Goal: Transaction & Acquisition: Purchase product/service

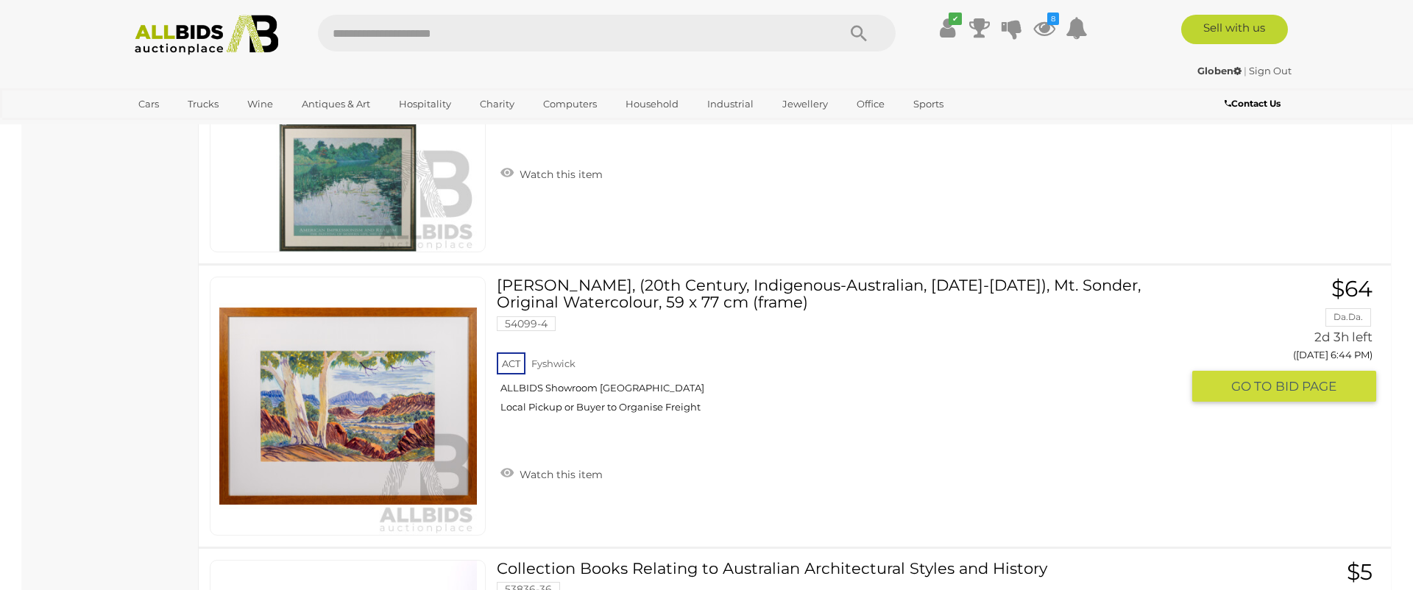
scroll to position [9565, 0]
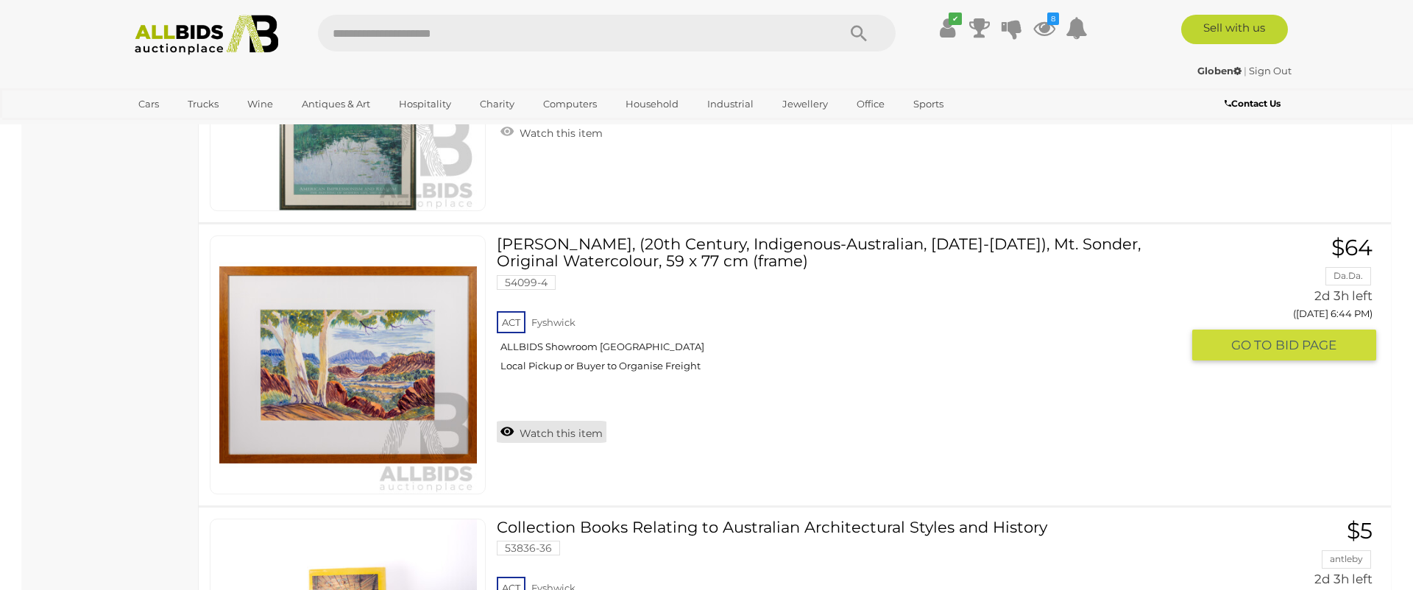
click at [517, 437] on link "Watch this item" at bounding box center [552, 432] width 110 height 22
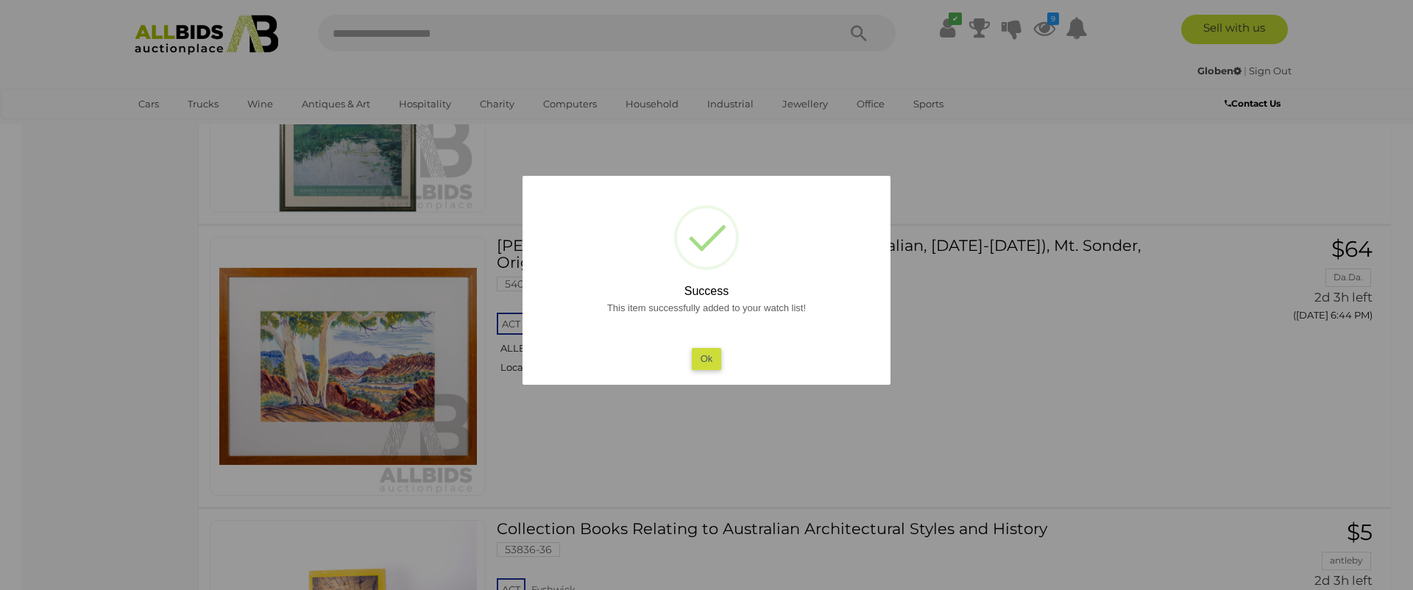
scroll to position [9604, 0]
click at [710, 358] on button "Ok" at bounding box center [707, 358] width 30 height 21
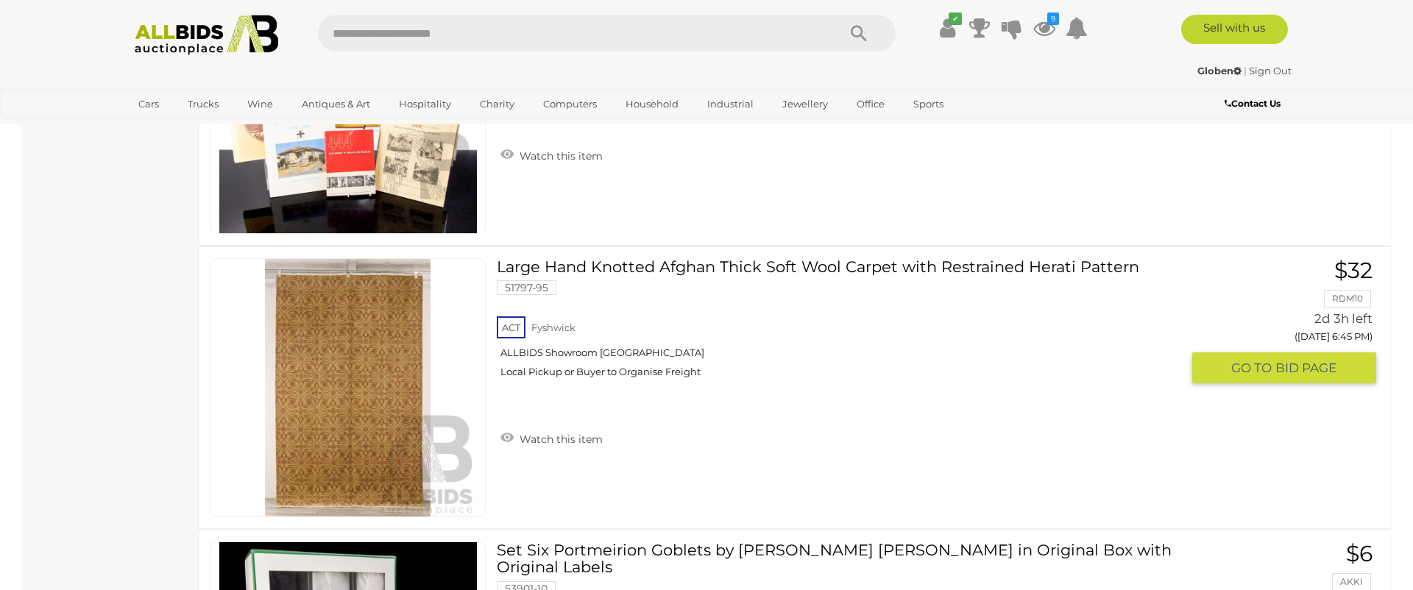
scroll to position [10153, 0]
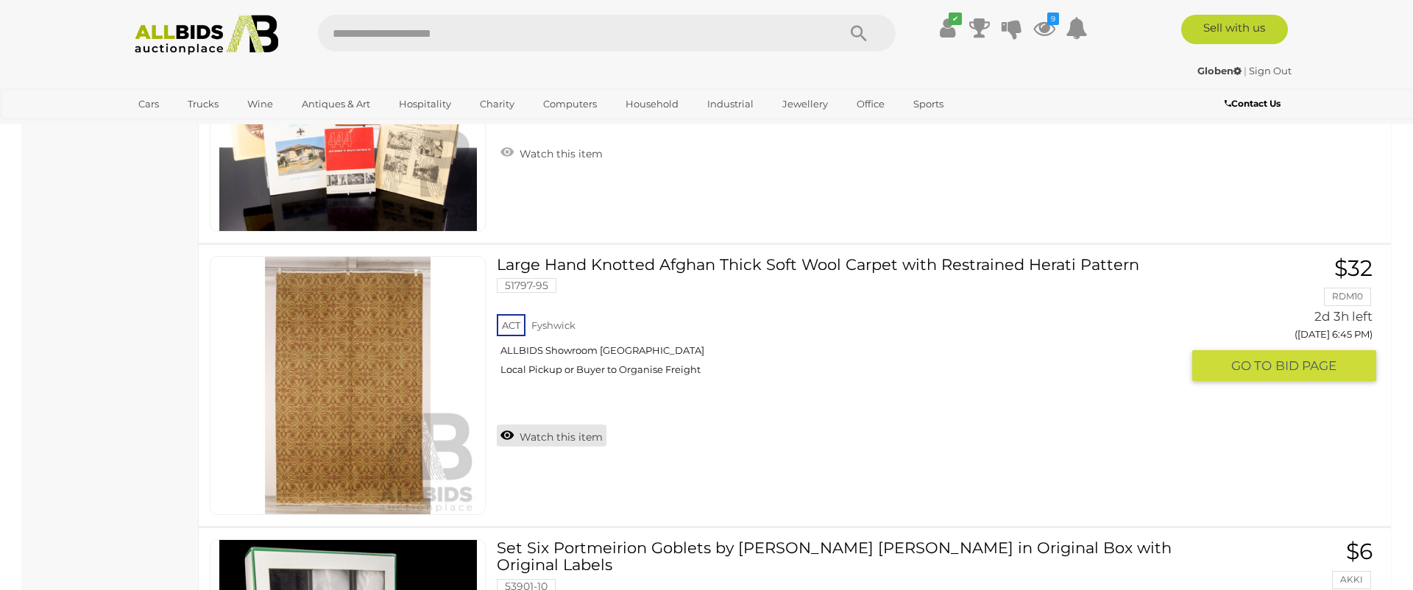
click at [531, 438] on link "Watch this item" at bounding box center [552, 436] width 110 height 22
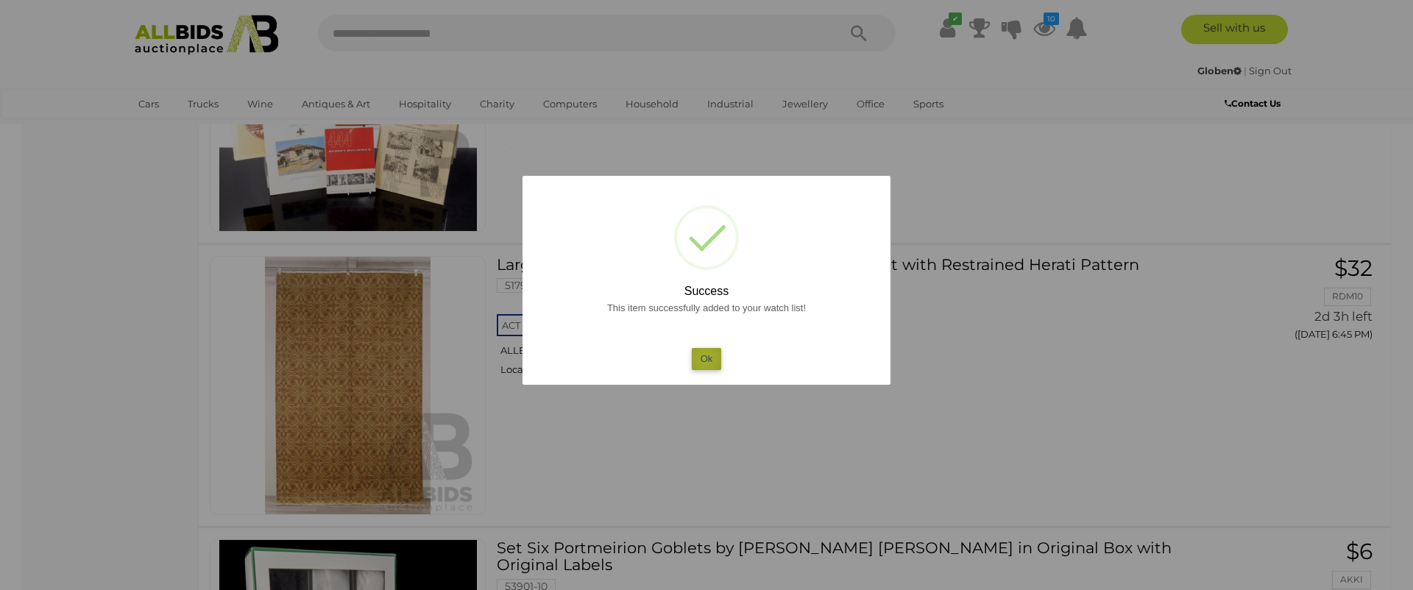
click at [705, 358] on button "Ok" at bounding box center [707, 358] width 30 height 21
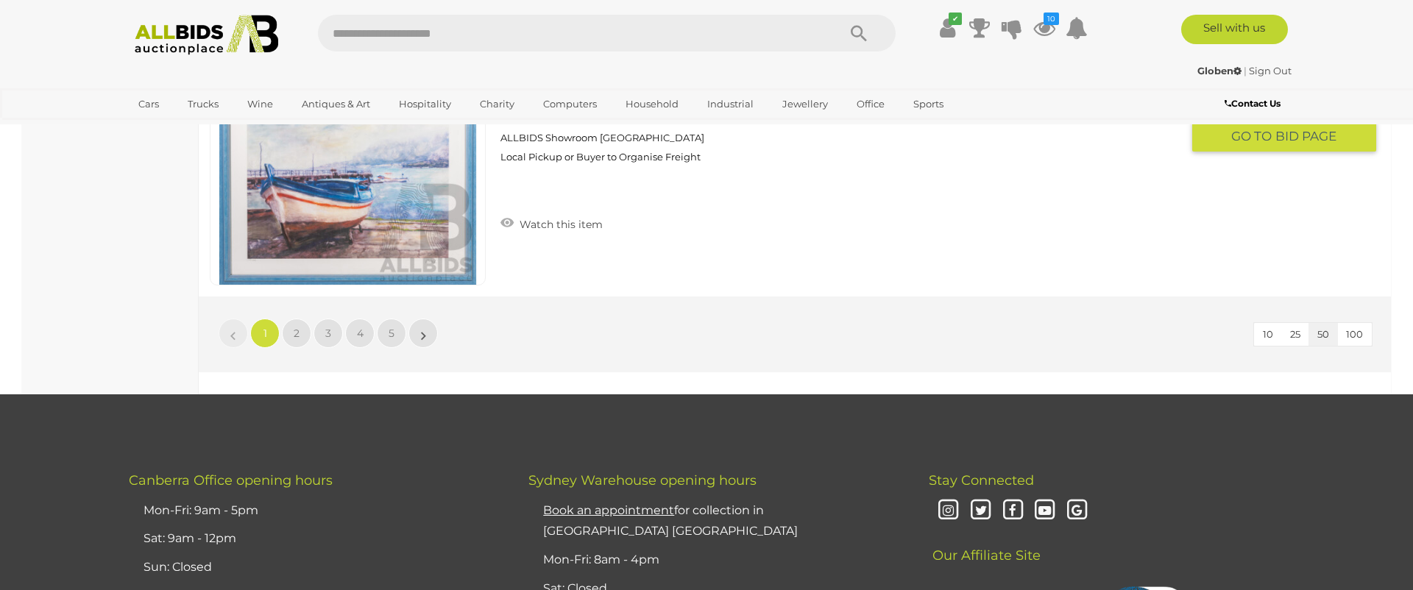
scroll to position [14069, 0]
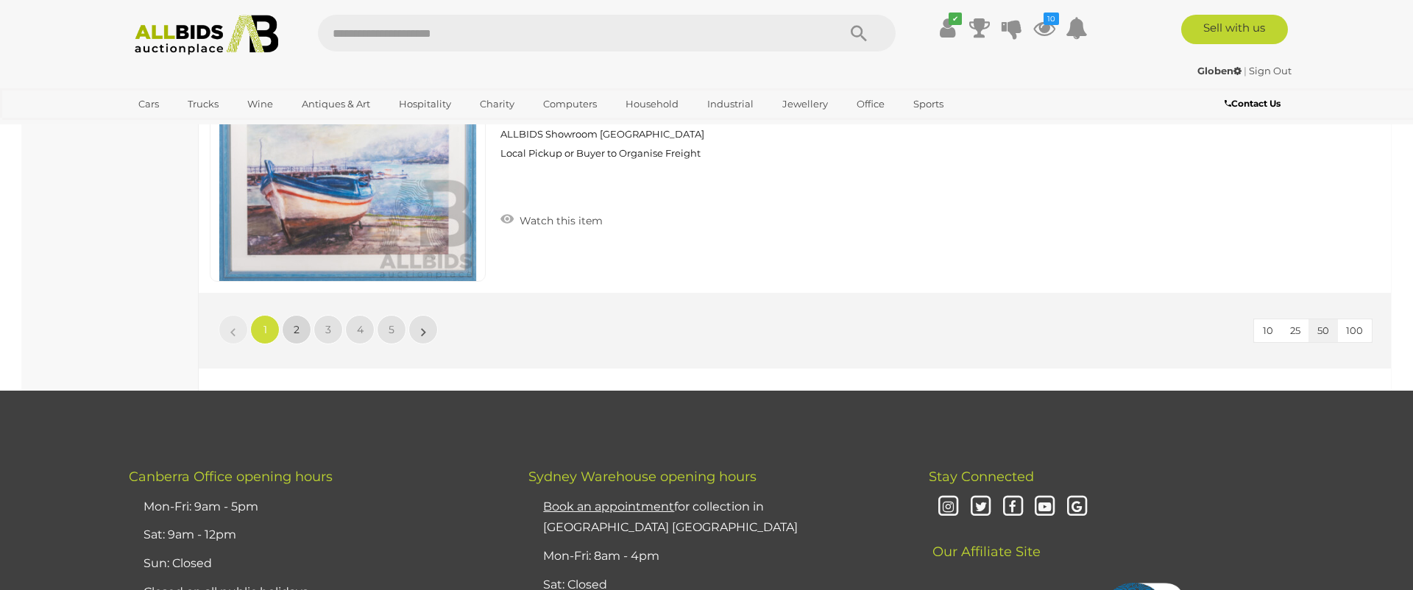
click at [294, 328] on span "2" at bounding box center [297, 329] width 6 height 13
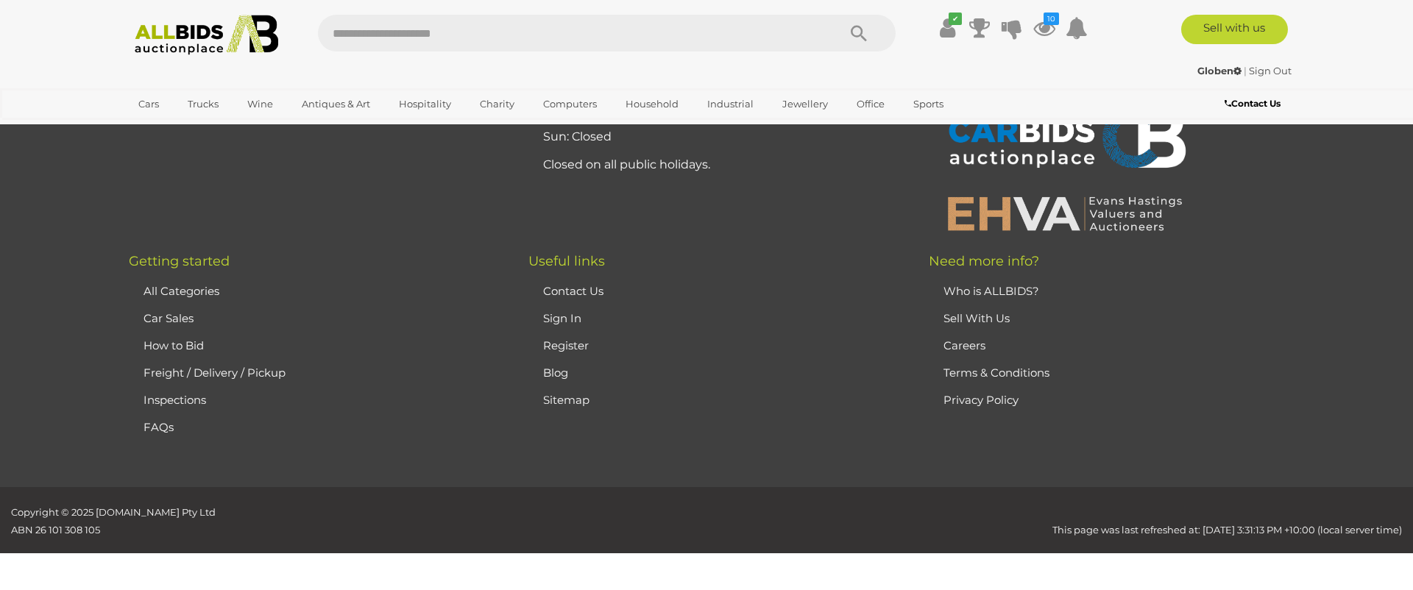
scroll to position [51, 0]
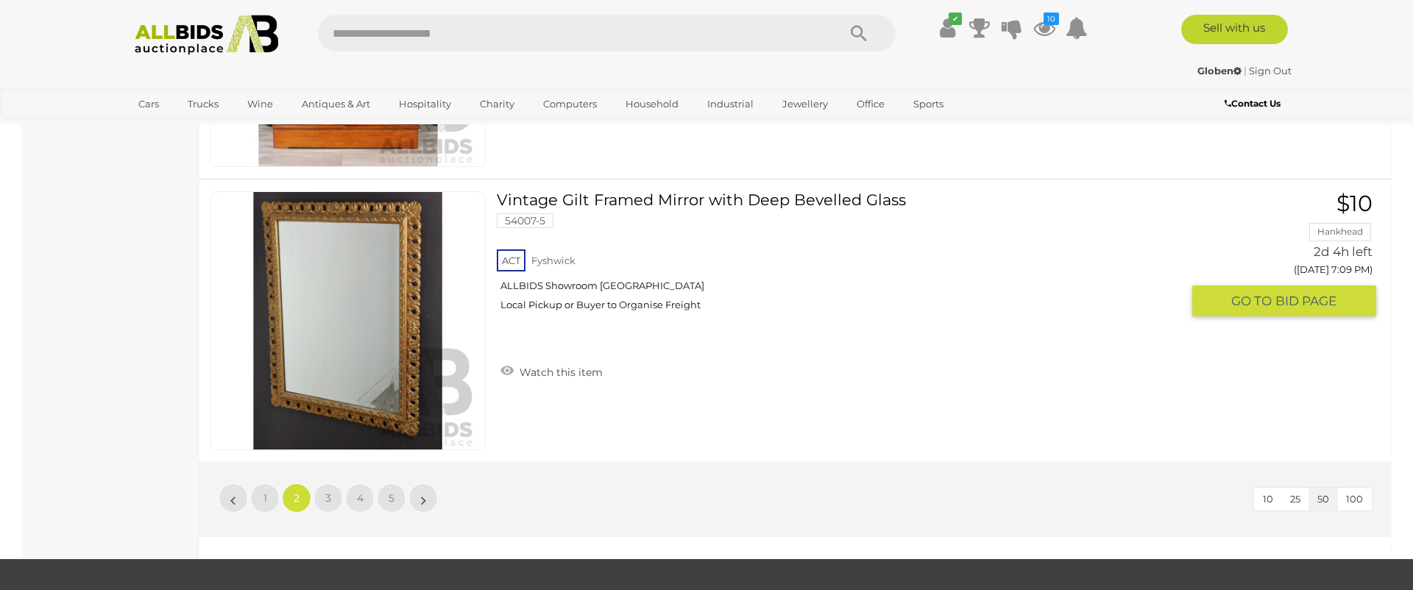
scroll to position [13888, 0]
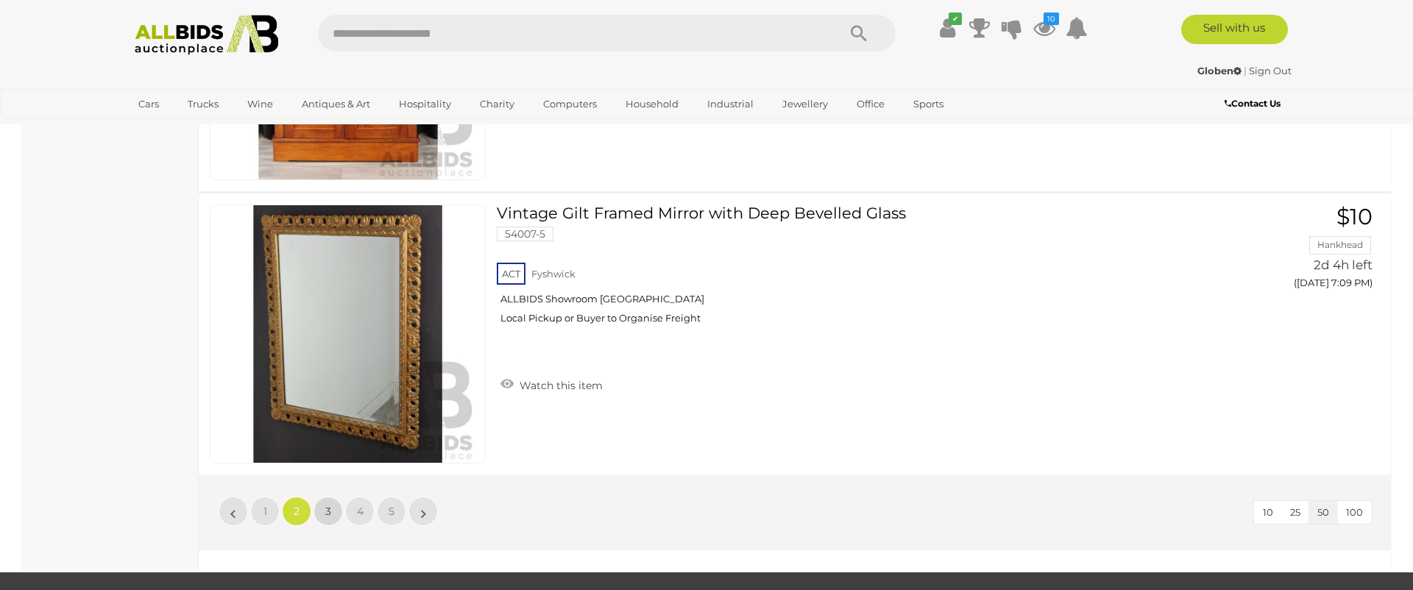
click at [327, 511] on span "3" at bounding box center [328, 511] width 6 height 13
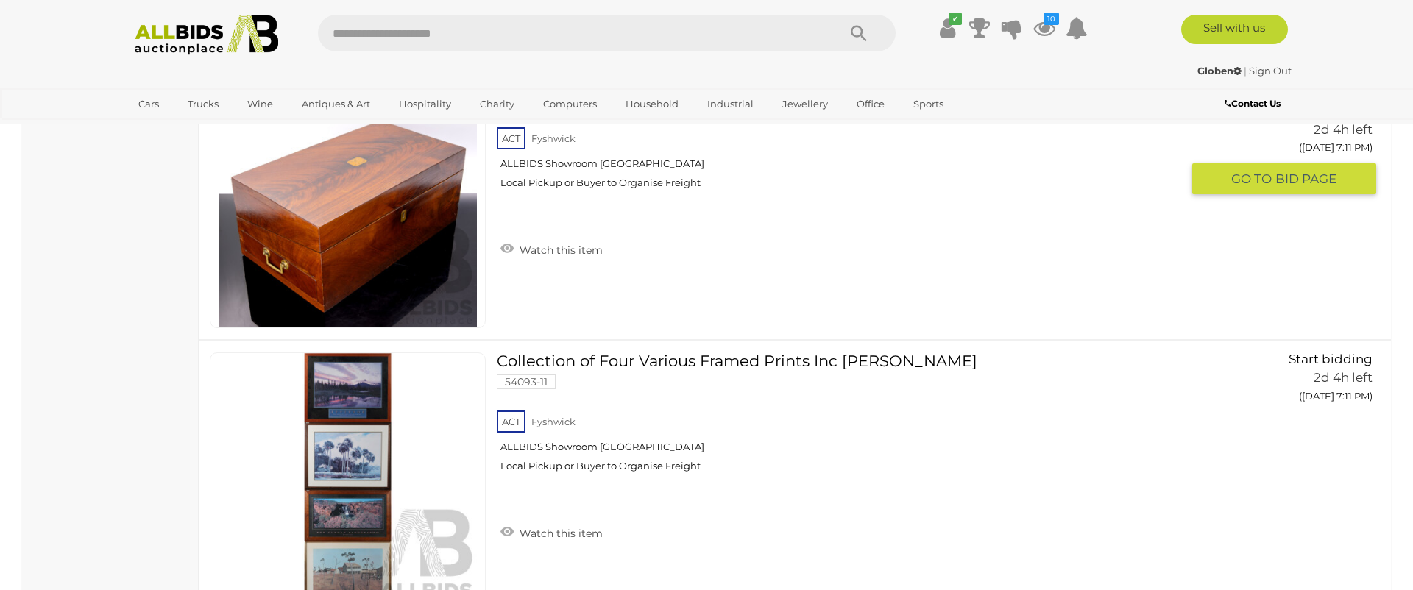
scroll to position [1317, 0]
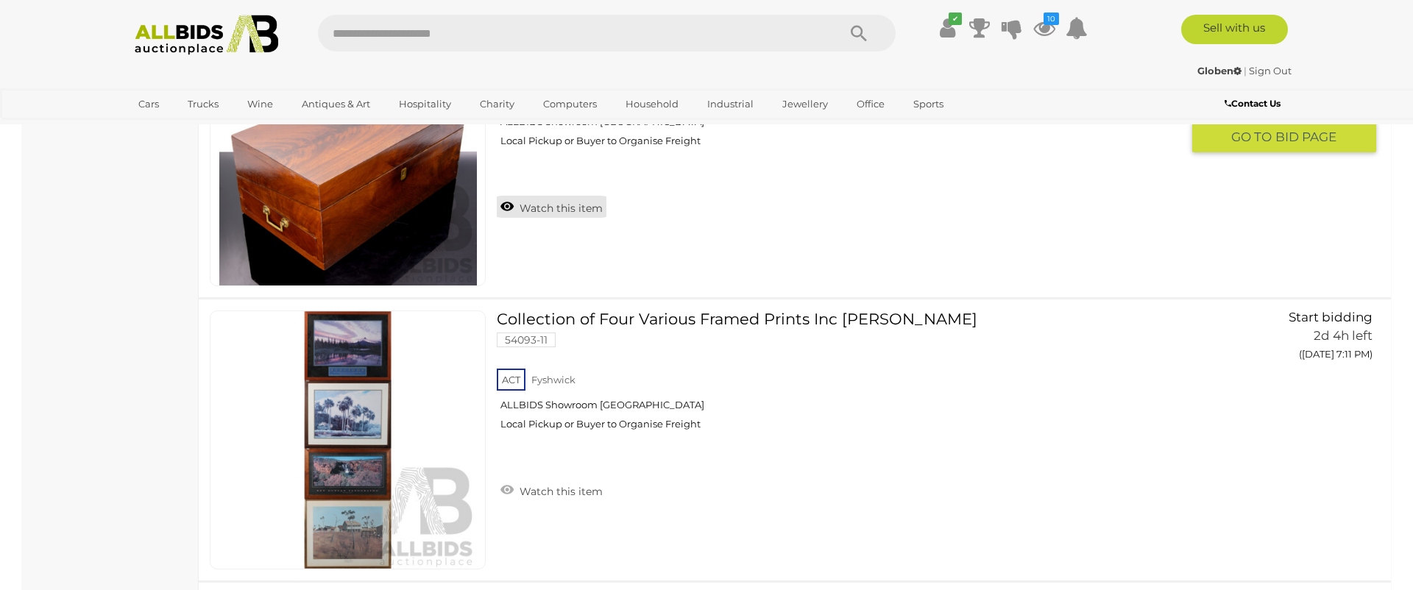
click at [543, 206] on link "Watch this item" at bounding box center [552, 207] width 110 height 22
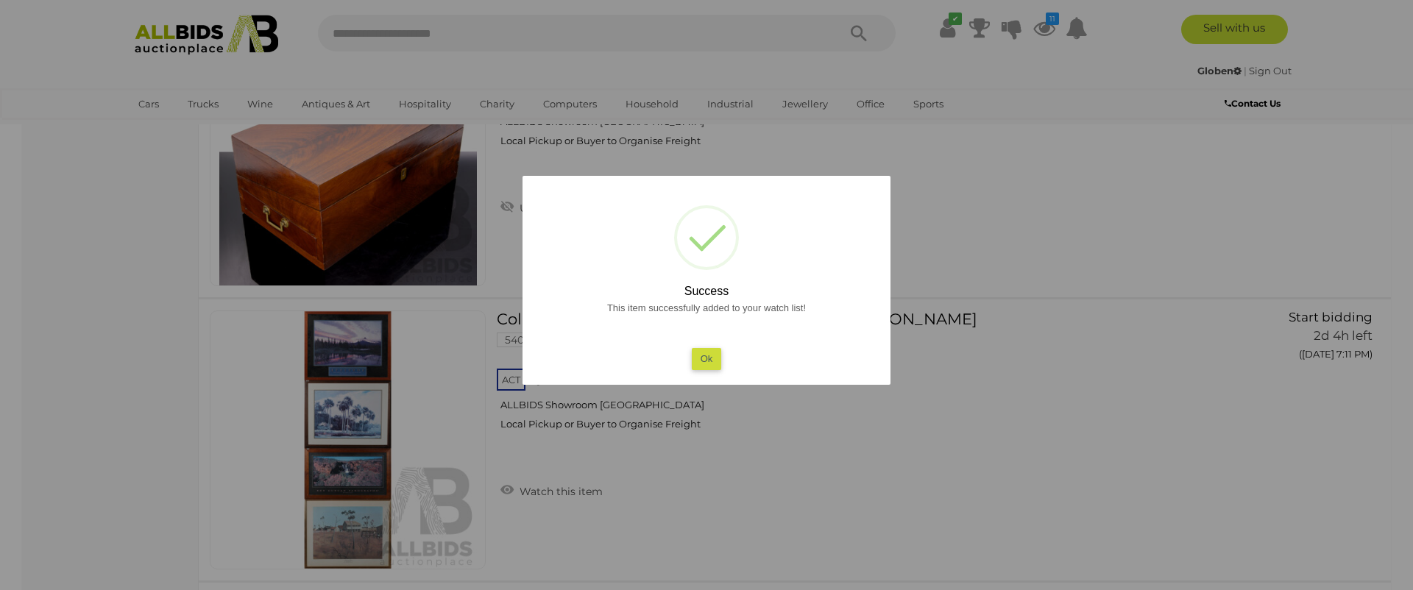
click at [705, 358] on button "Ok" at bounding box center [707, 358] width 30 height 21
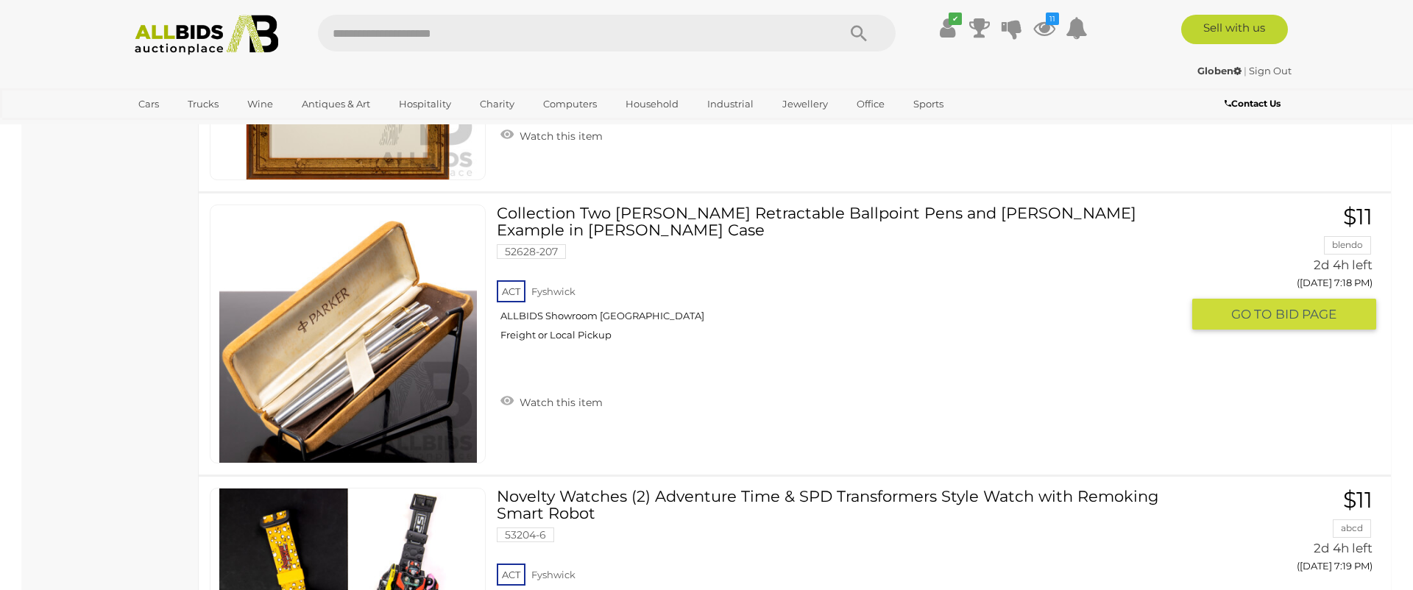
scroll to position [6524, 0]
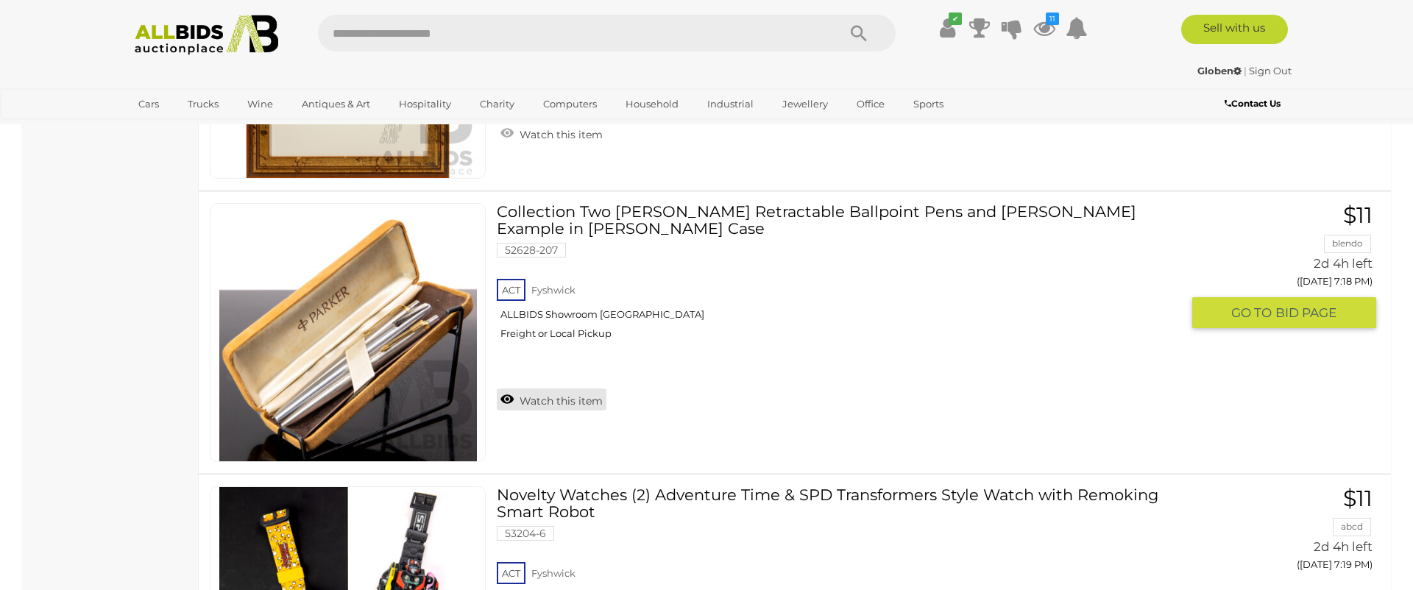
click at [558, 389] on link "Watch this item" at bounding box center [552, 400] width 110 height 22
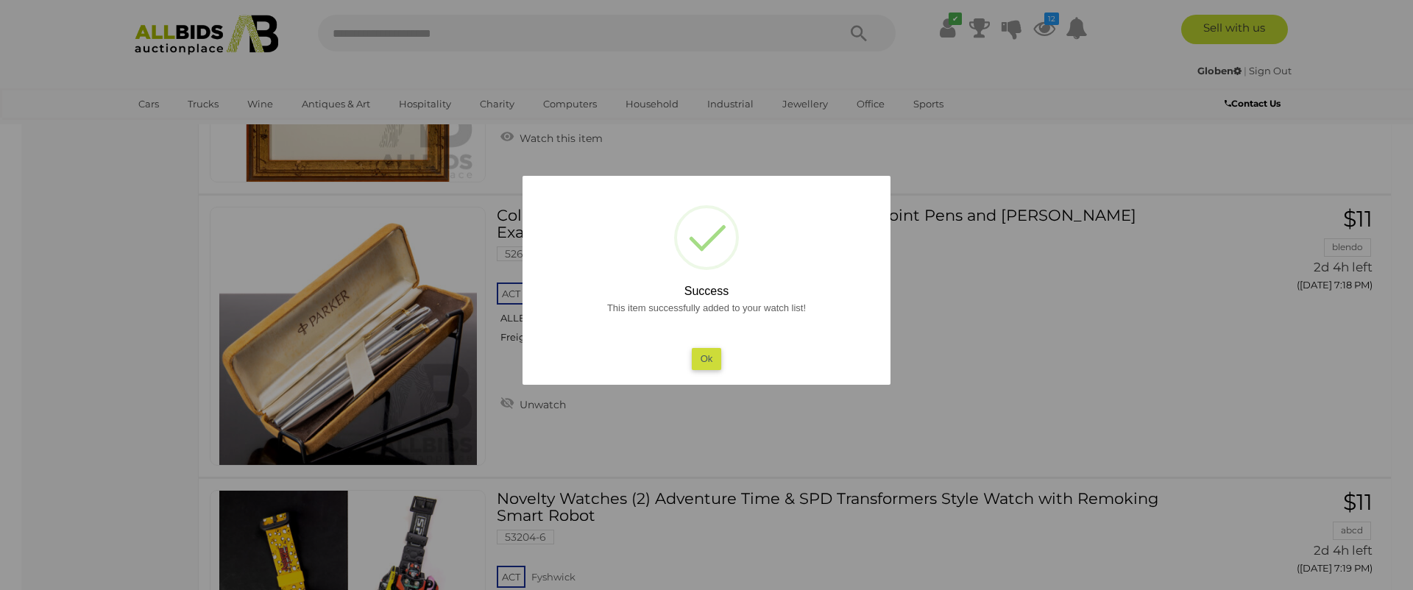
scroll to position [6518, 0]
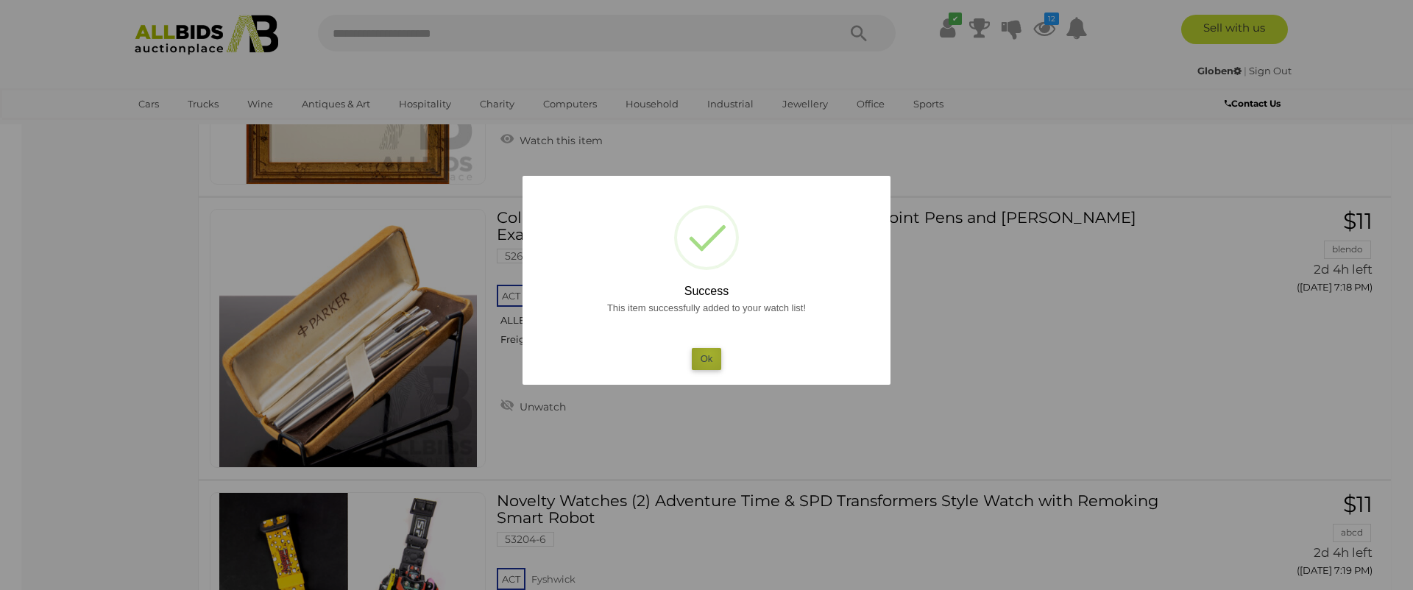
click at [709, 355] on button "Ok" at bounding box center [707, 358] width 30 height 21
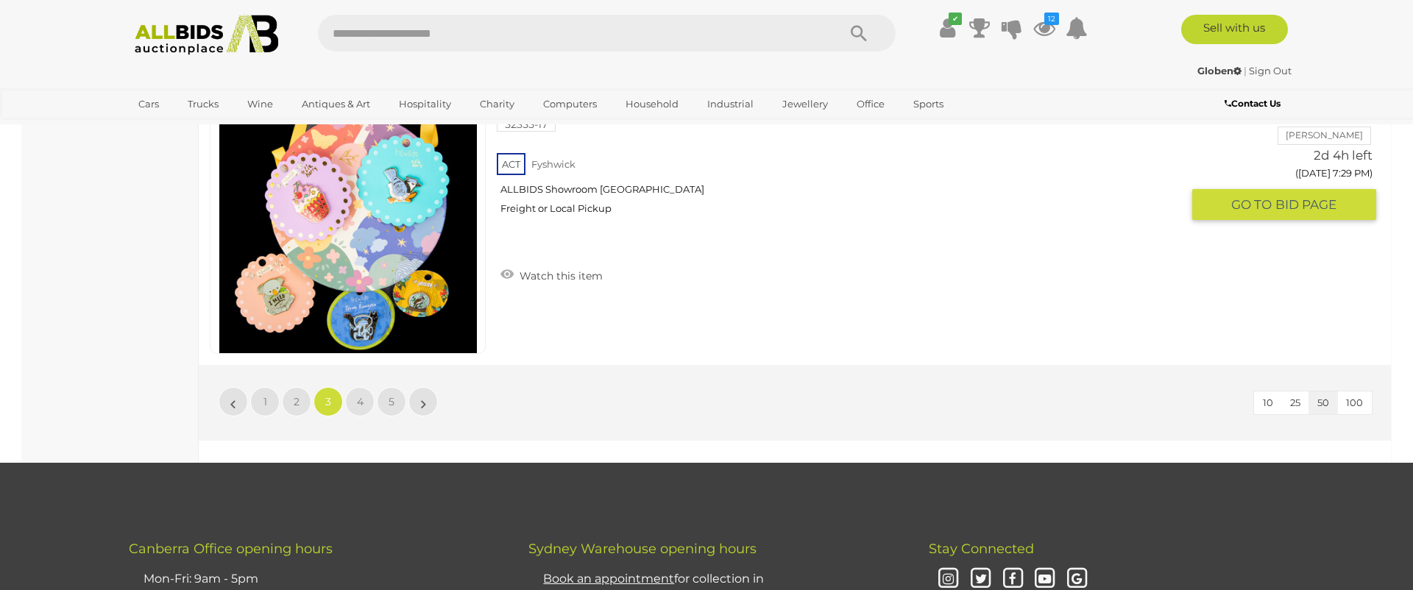
scroll to position [13999, 0]
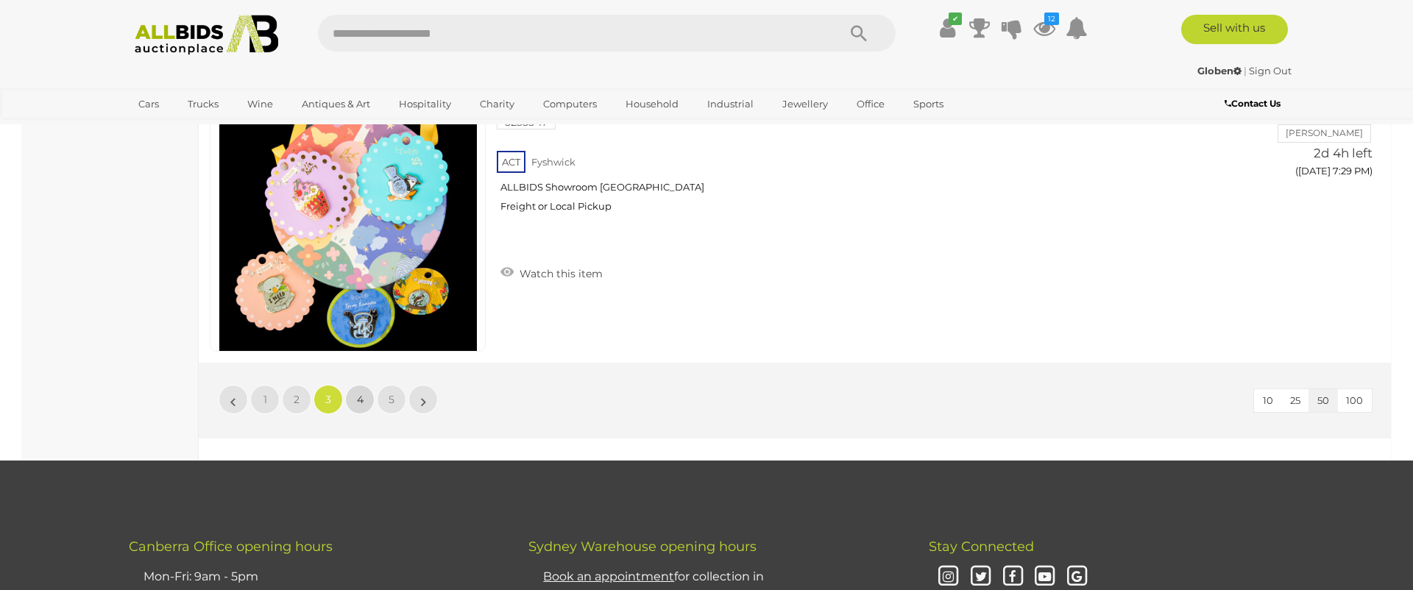
click at [366, 396] on link "4" at bounding box center [359, 399] width 29 height 29
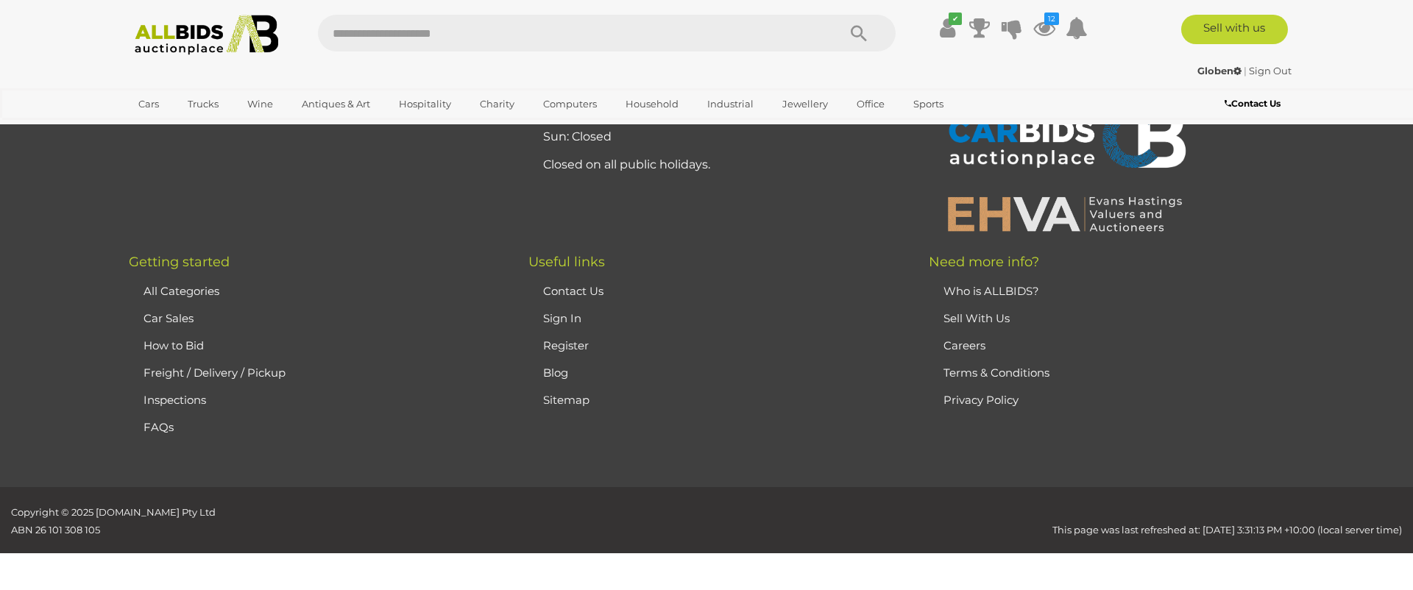
scroll to position [51, 0]
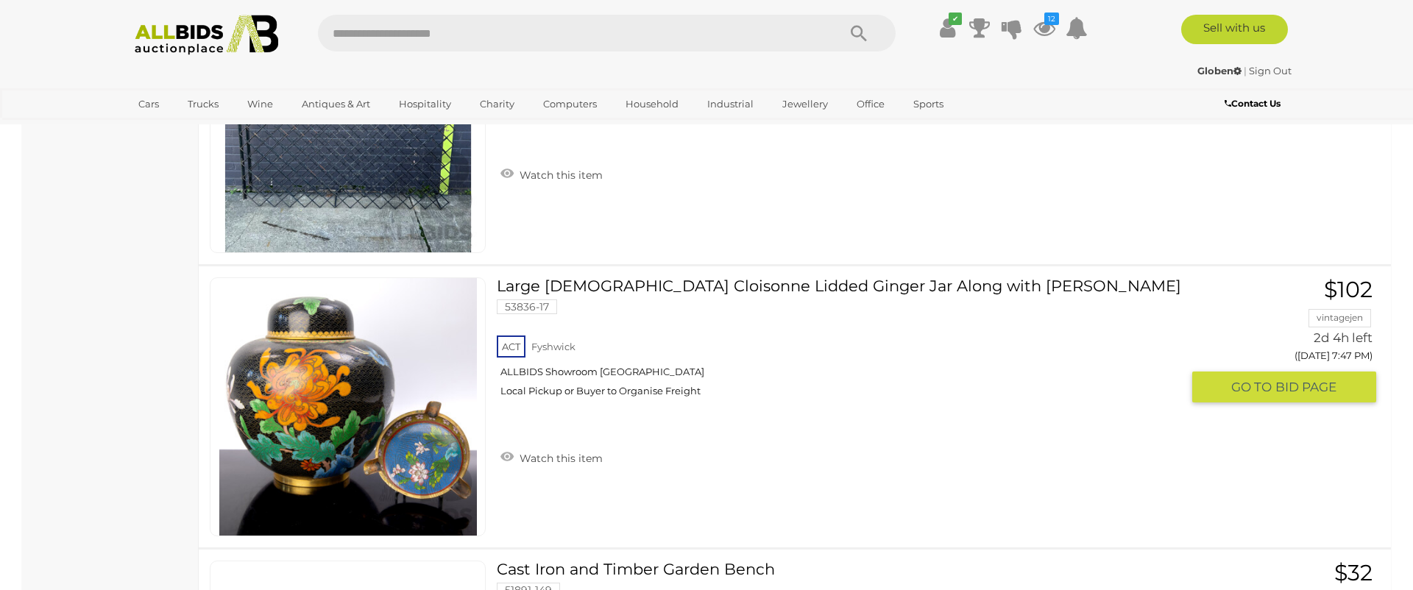
scroll to position [12969, 0]
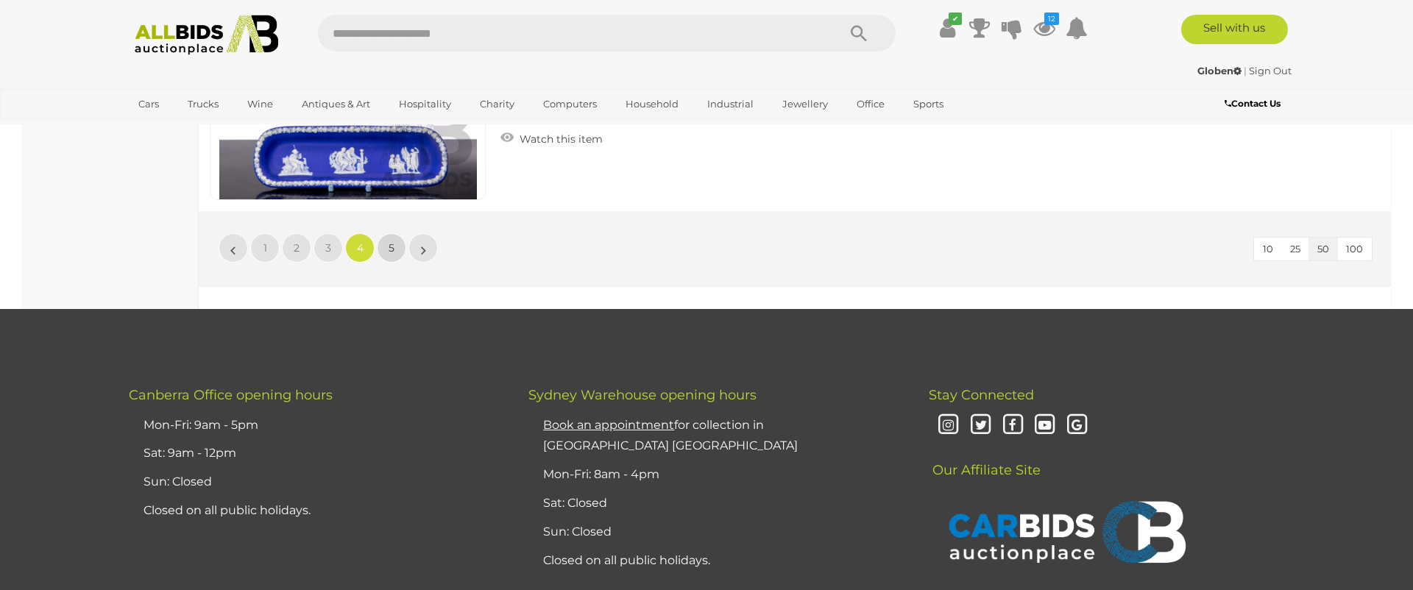
click at [391, 247] on span "5" at bounding box center [392, 247] width 6 height 13
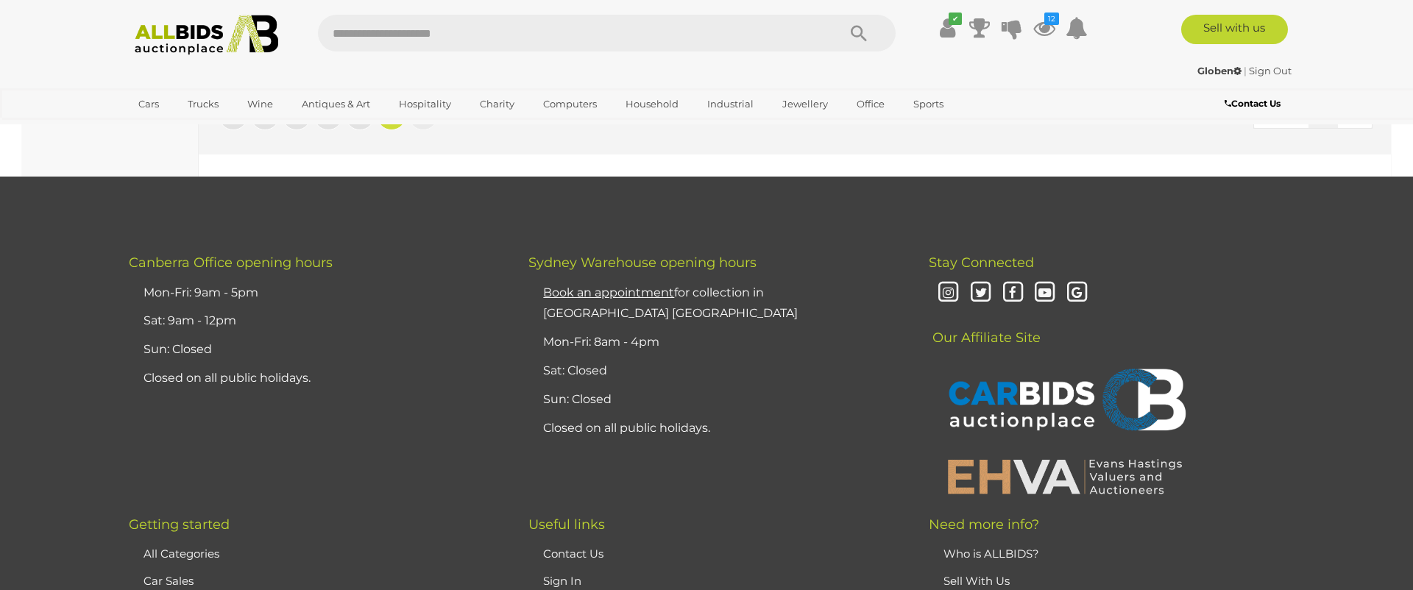
scroll to position [4372, 0]
